Goal: Find specific page/section: Find specific page/section

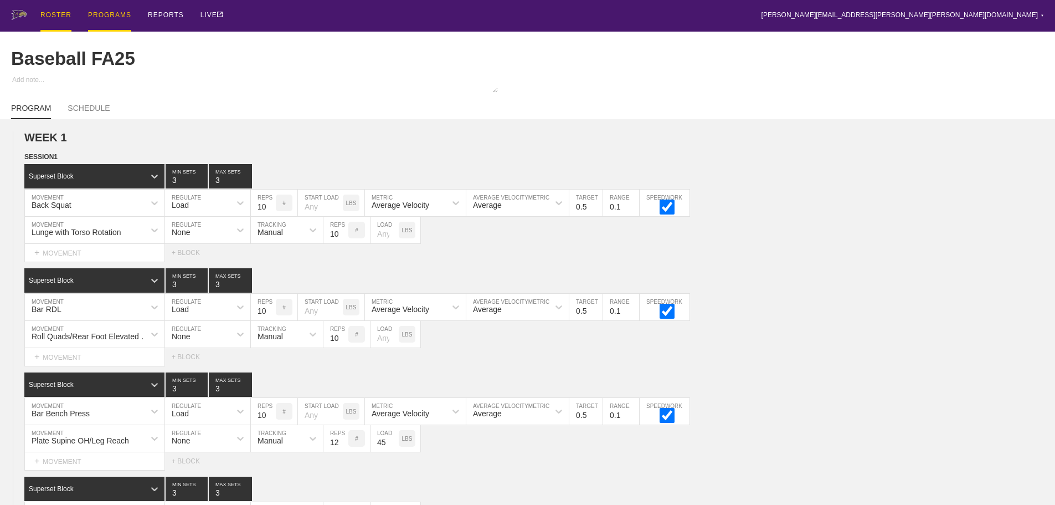
click at [48, 13] on div "ROSTER" at bounding box center [55, 16] width 31 height 32
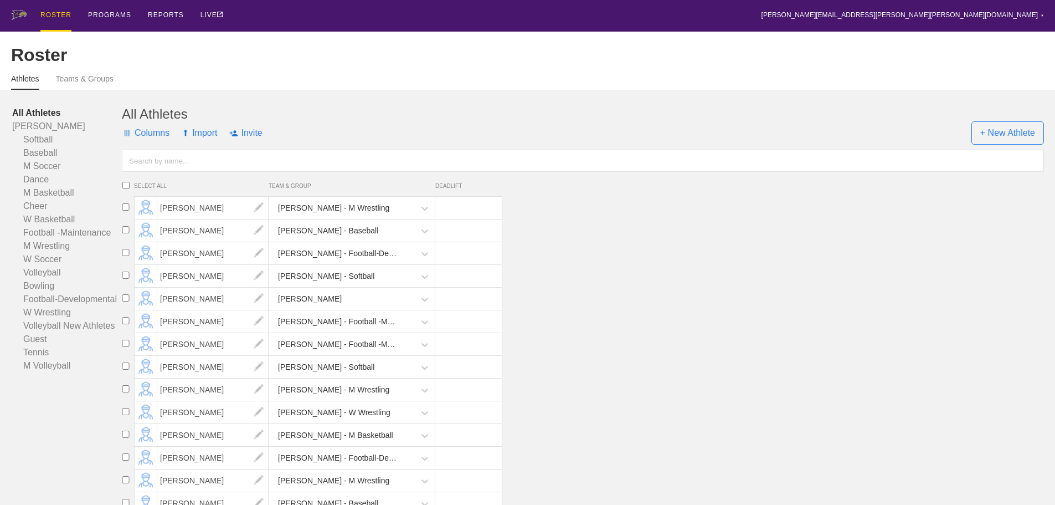
click at [189, 166] on input "text" at bounding box center [583, 161] width 922 height 22
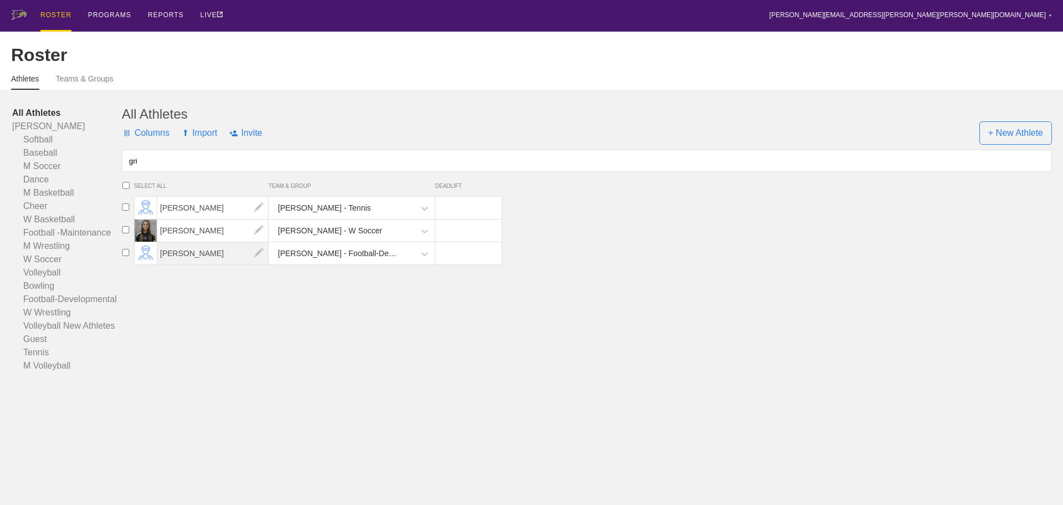
type input "gri"
click at [193, 256] on span "[PERSON_NAME]" at bounding box center [212, 253] width 111 height 22
